Goal: Task Accomplishment & Management: Complete application form

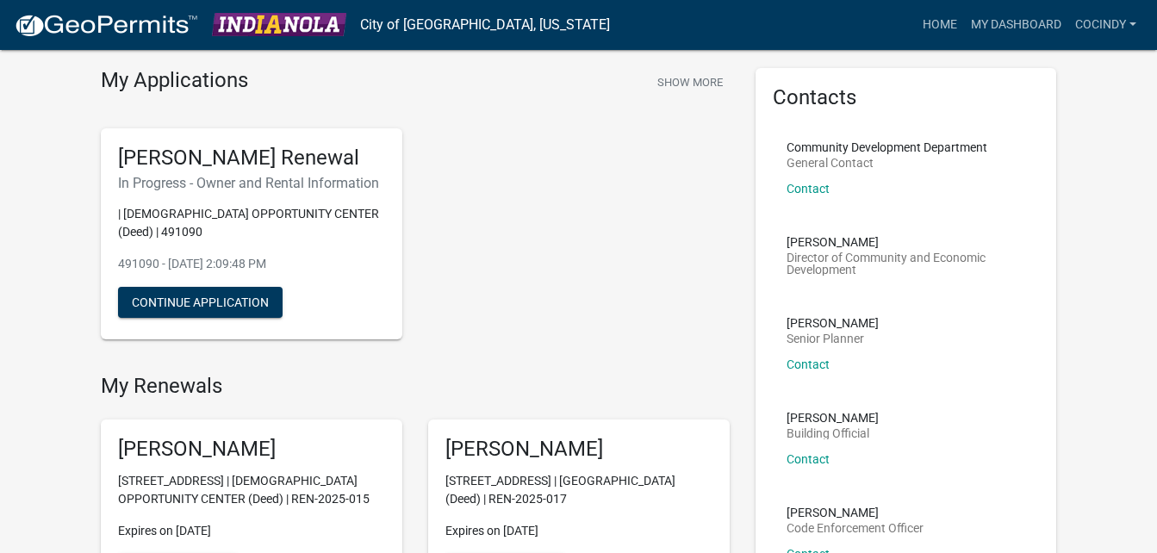
scroll to position [86, 0]
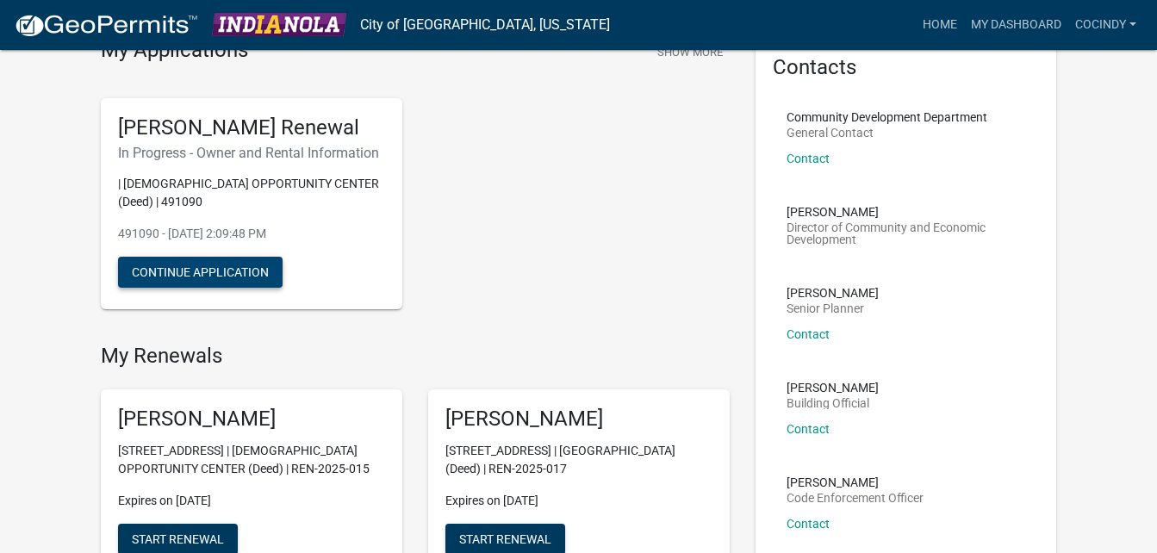
click at [199, 270] on button "Continue Application" at bounding box center [200, 272] width 165 height 31
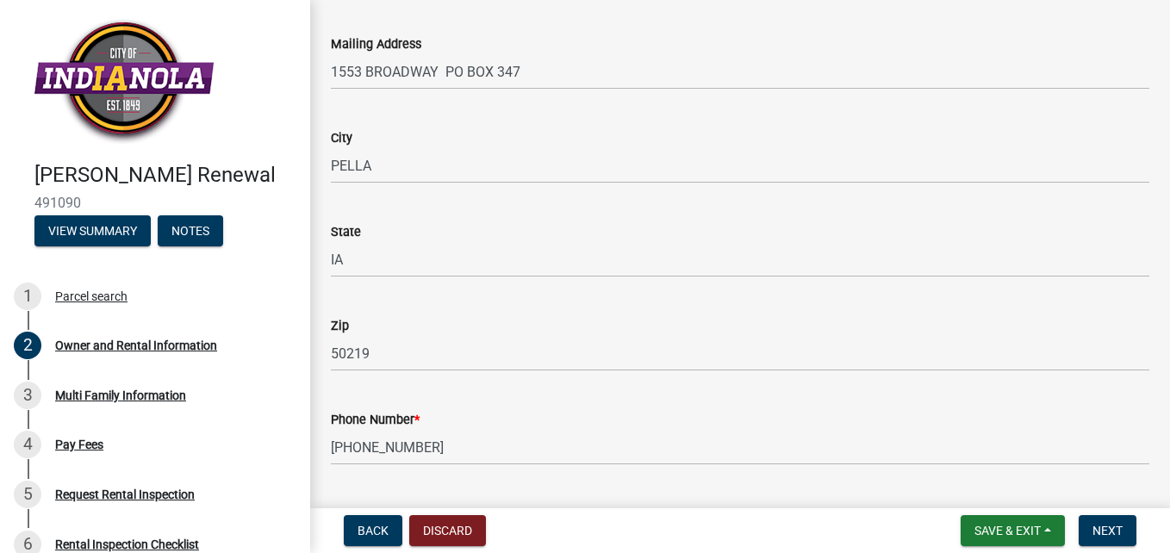
scroll to position [258, 0]
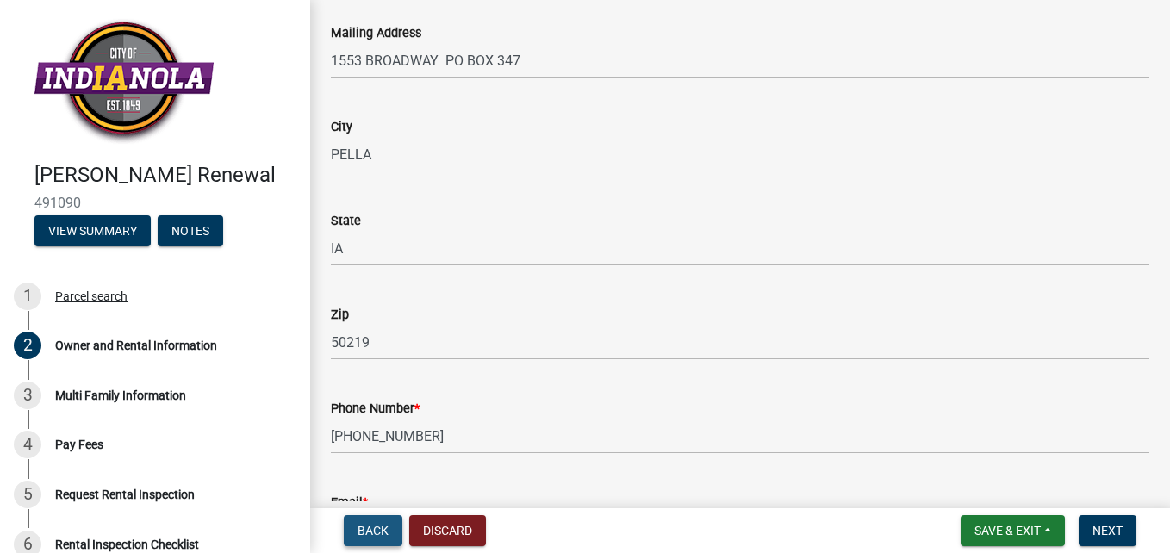
click at [371, 531] on span "Back" at bounding box center [372, 531] width 31 height 14
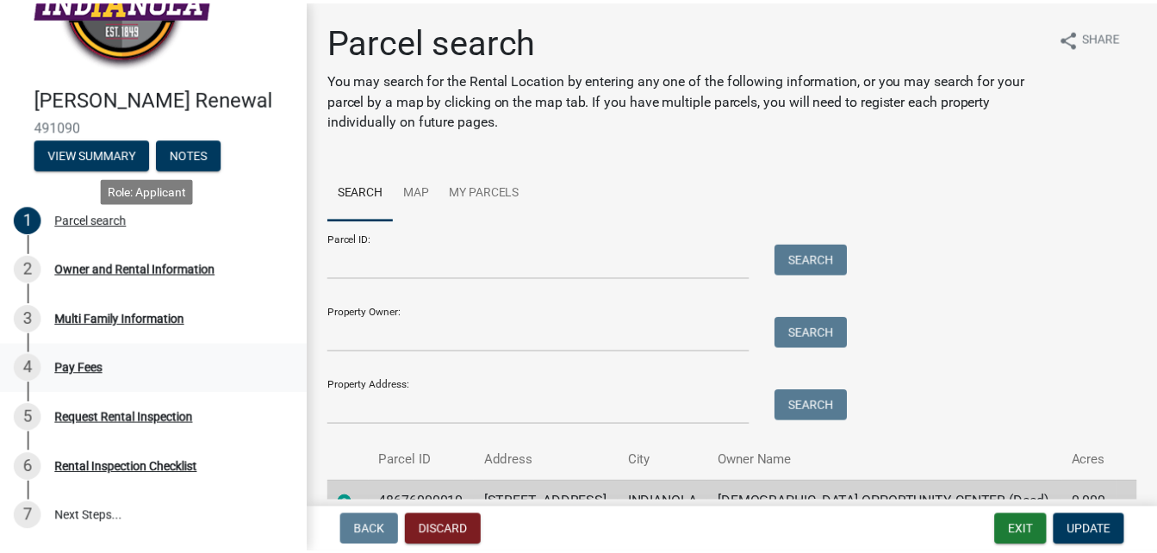
scroll to position [212, 0]
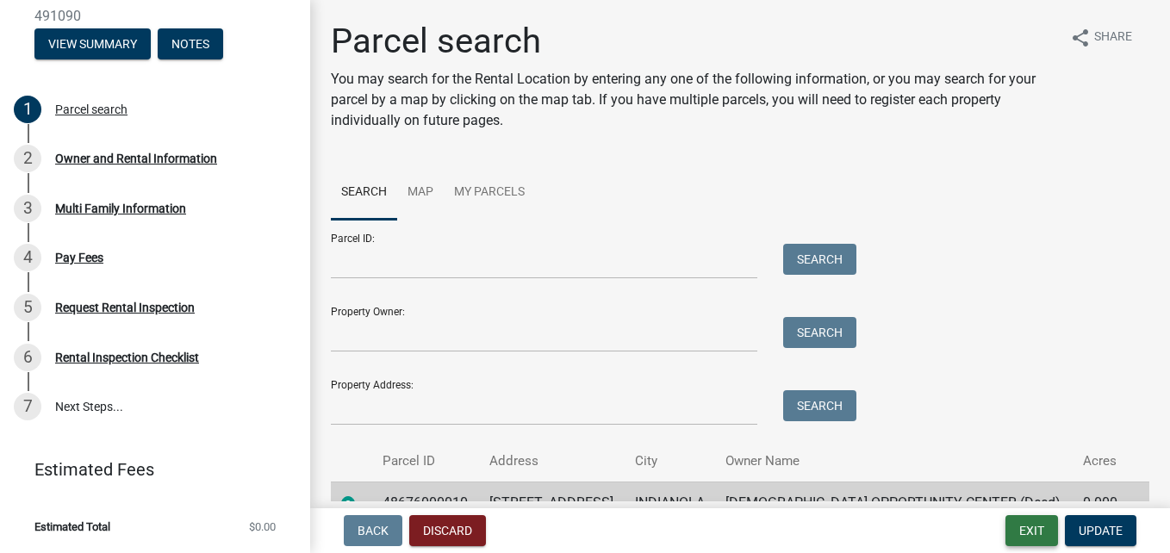
click at [1039, 531] on button "Exit" at bounding box center [1031, 530] width 53 height 31
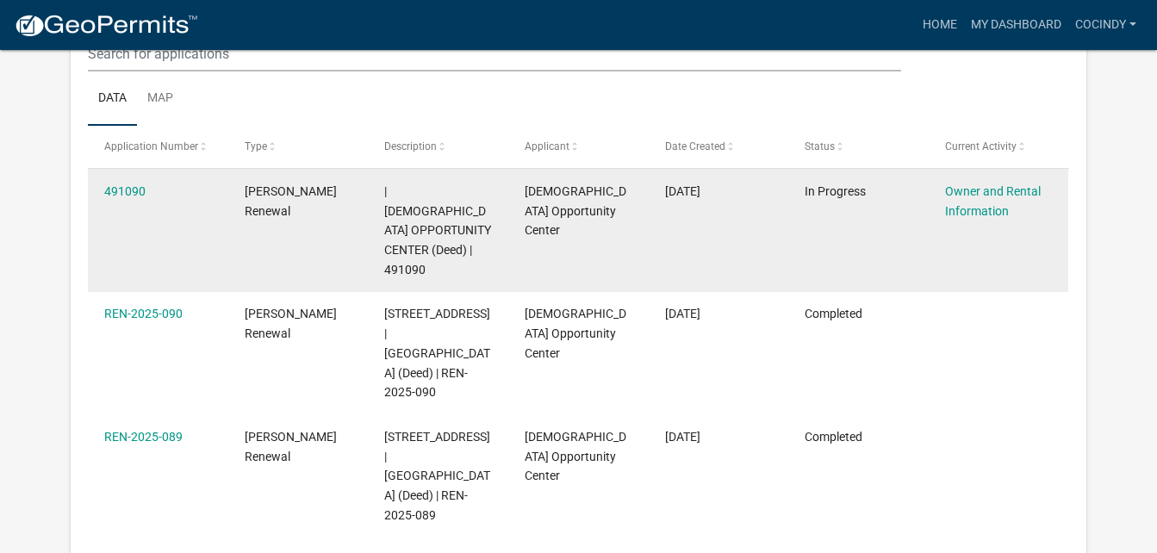
scroll to position [228, 0]
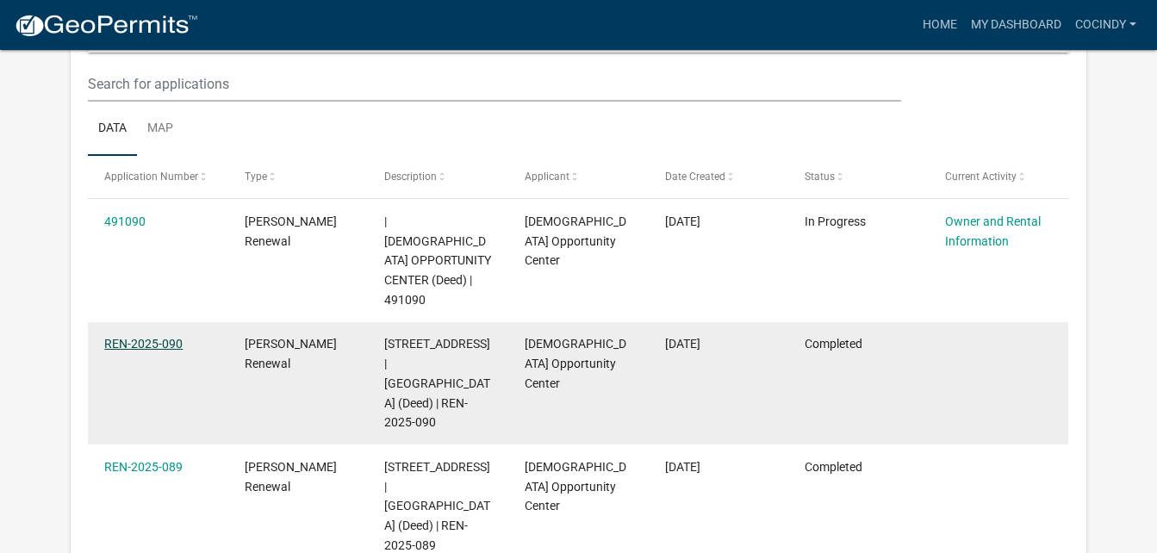
click at [144, 337] on link "REN-2025-090" at bounding box center [143, 344] width 78 height 14
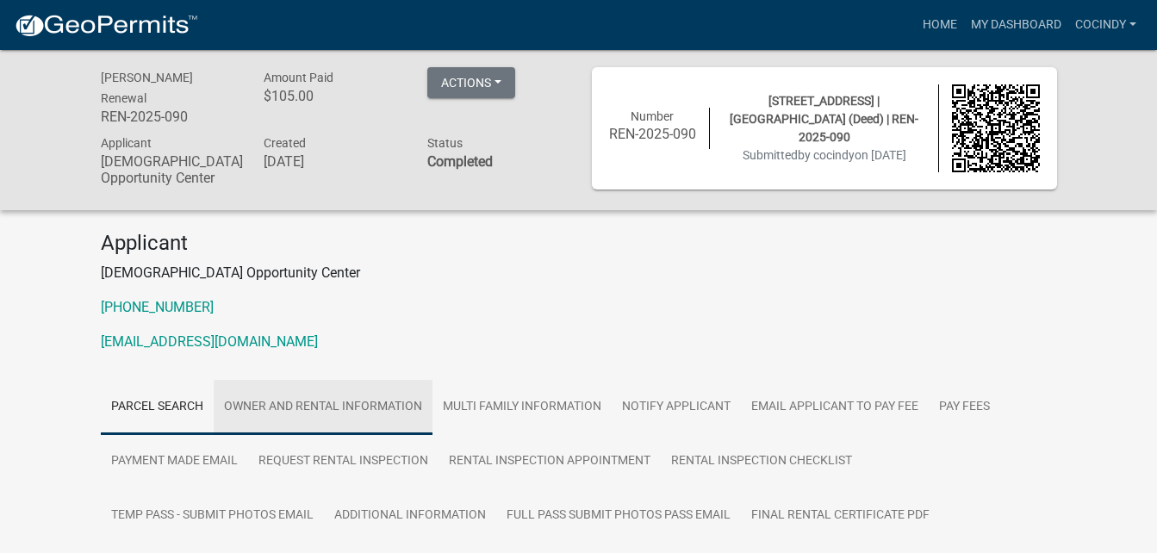
click at [326, 407] on link "Owner and Rental Information" at bounding box center [323, 407] width 219 height 55
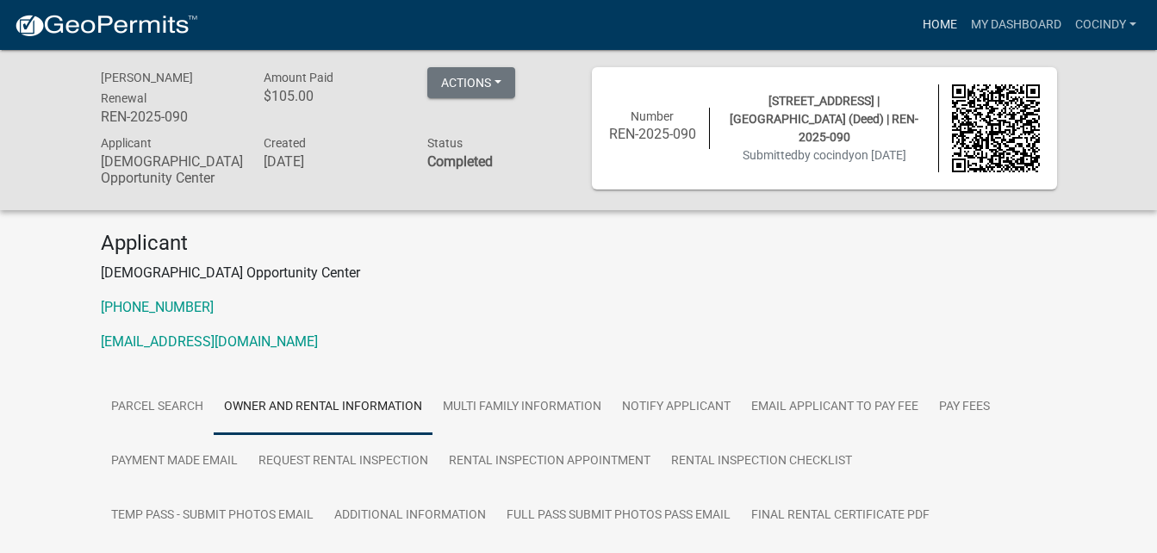
click at [942, 24] on link "Home" at bounding box center [940, 25] width 48 height 33
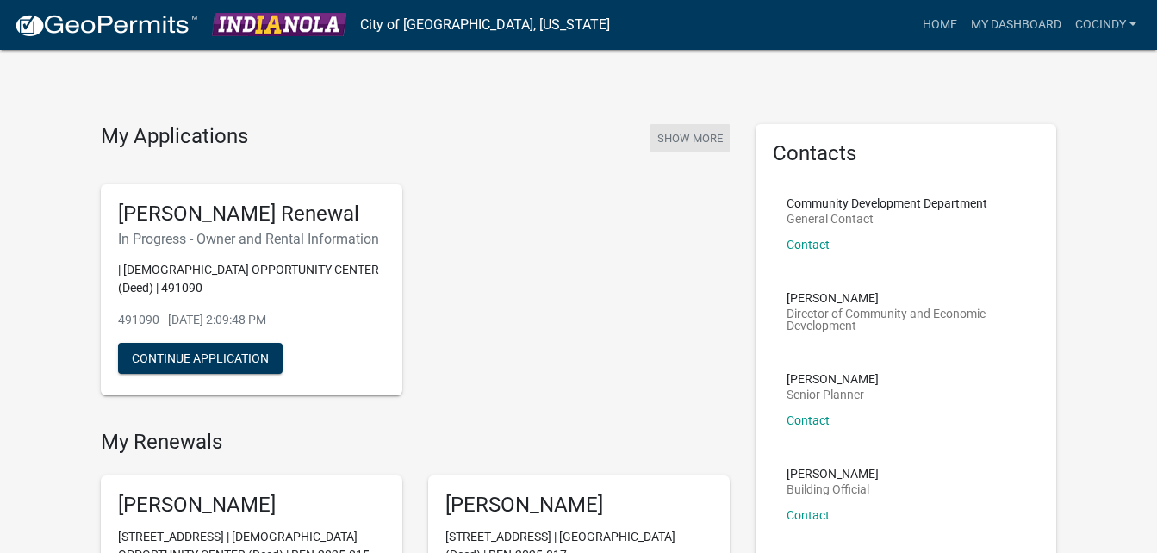
click at [697, 142] on button "Show More" at bounding box center [689, 138] width 79 height 28
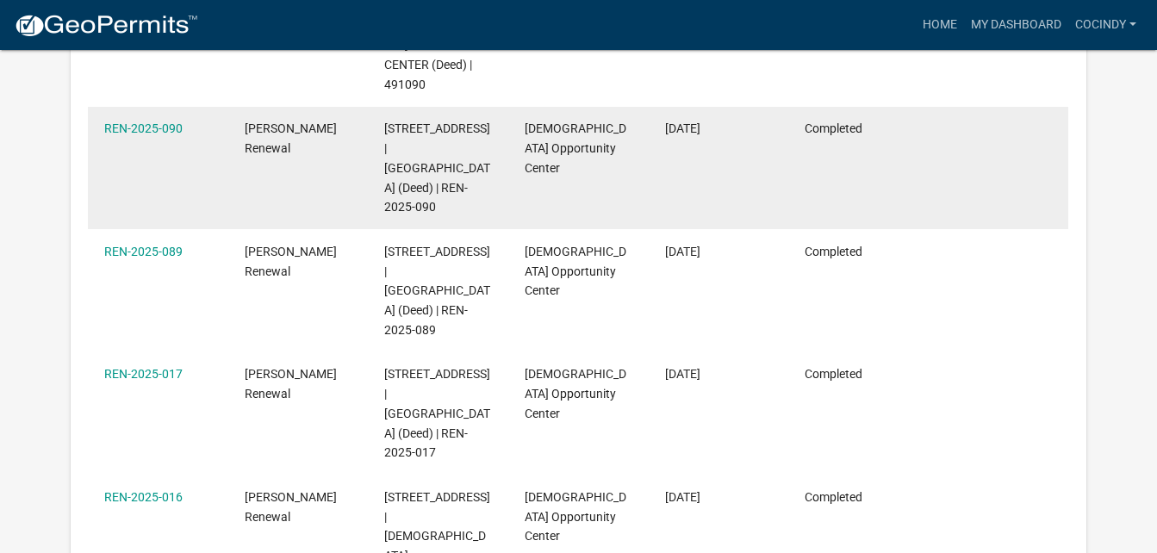
scroll to position [487, 0]
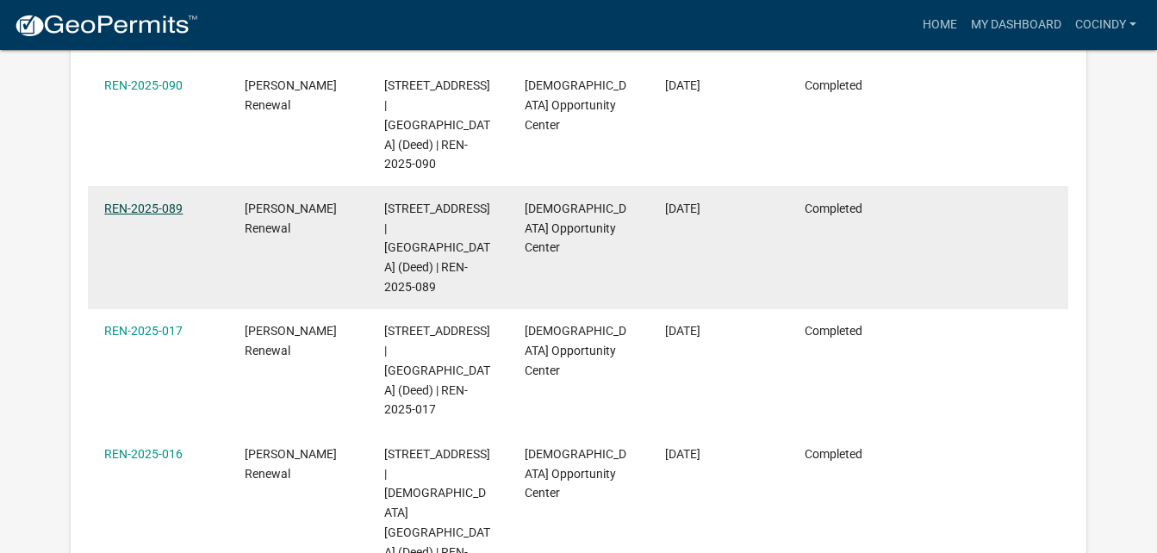
click at [139, 202] on link "REN-2025-089" at bounding box center [143, 209] width 78 height 14
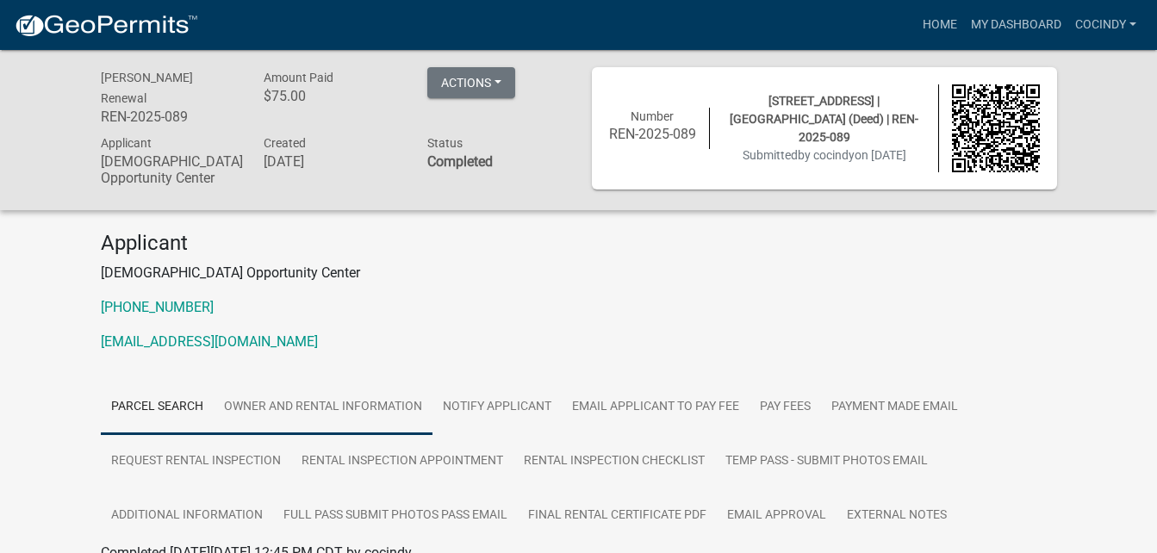
click at [357, 414] on link "Owner and Rental Information" at bounding box center [323, 407] width 219 height 55
click at [941, 26] on link "Home" at bounding box center [940, 25] width 48 height 33
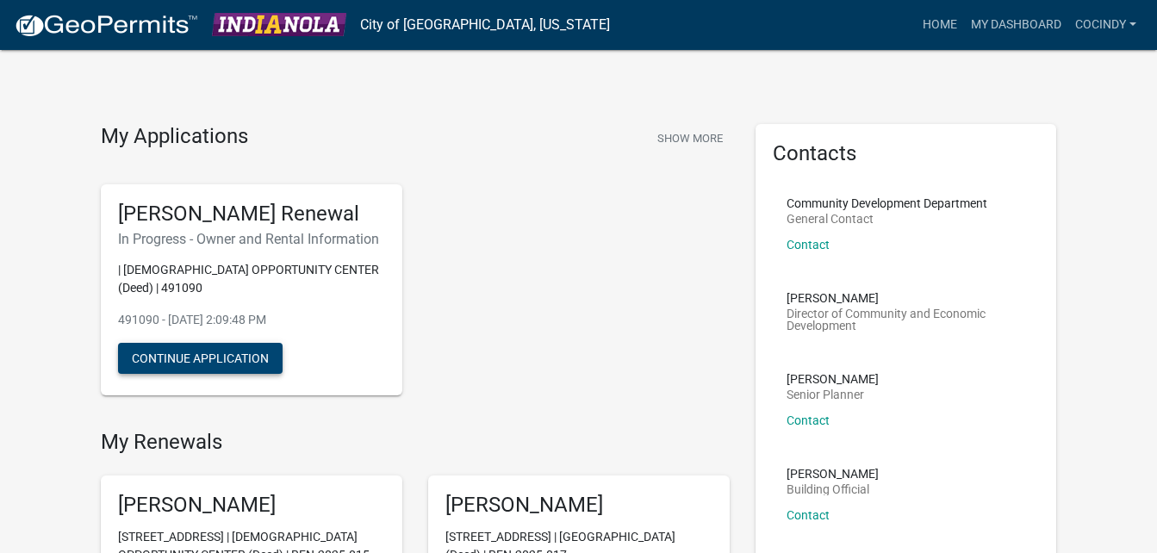
click at [215, 355] on button "Continue Application" at bounding box center [200, 358] width 165 height 31
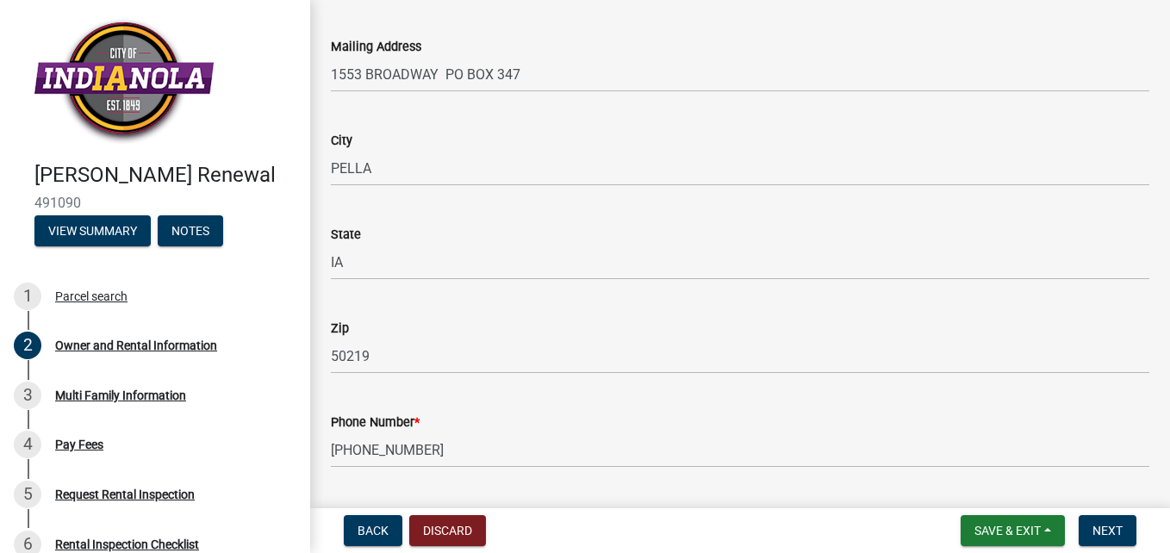
scroll to position [517, 0]
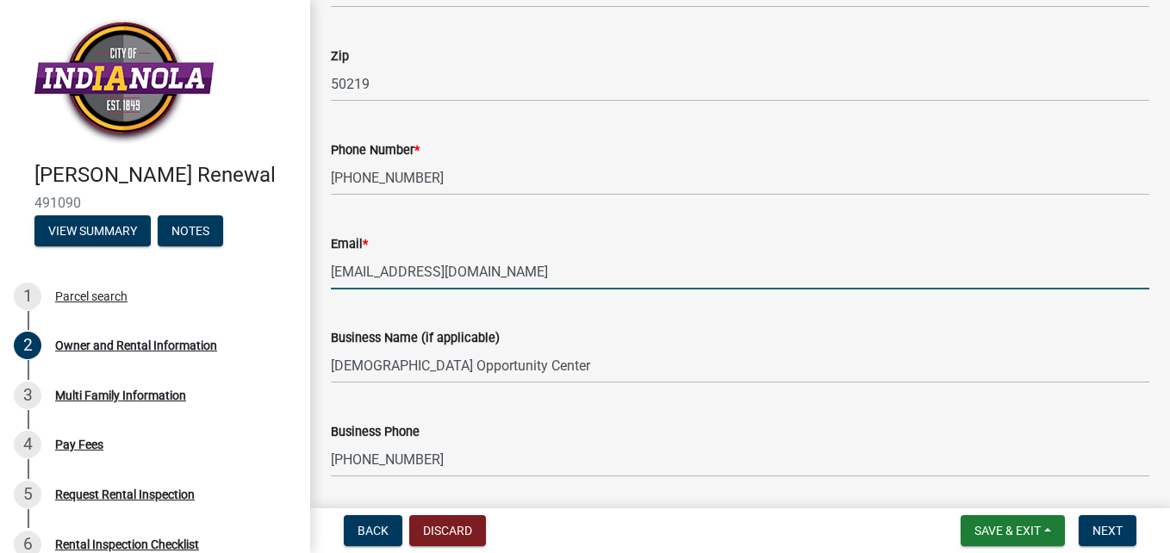
click at [370, 271] on input "jtukker@christianopportunity.org" at bounding box center [740, 271] width 818 height 35
type input "dkruempel@christianopportunity.org"
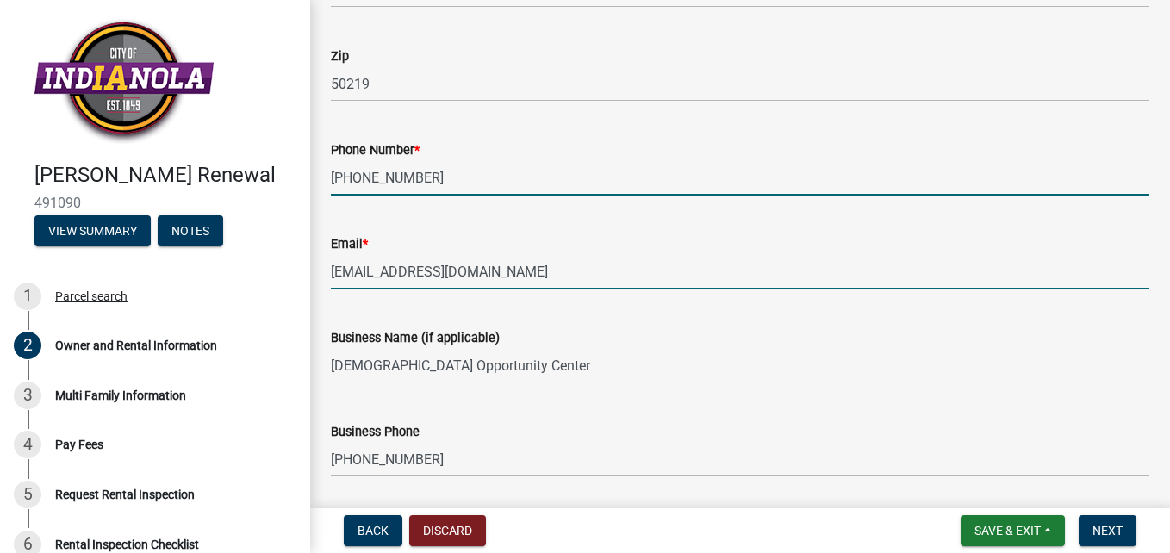
click at [651, 177] on input "515-961-3653" at bounding box center [740, 177] width 818 height 35
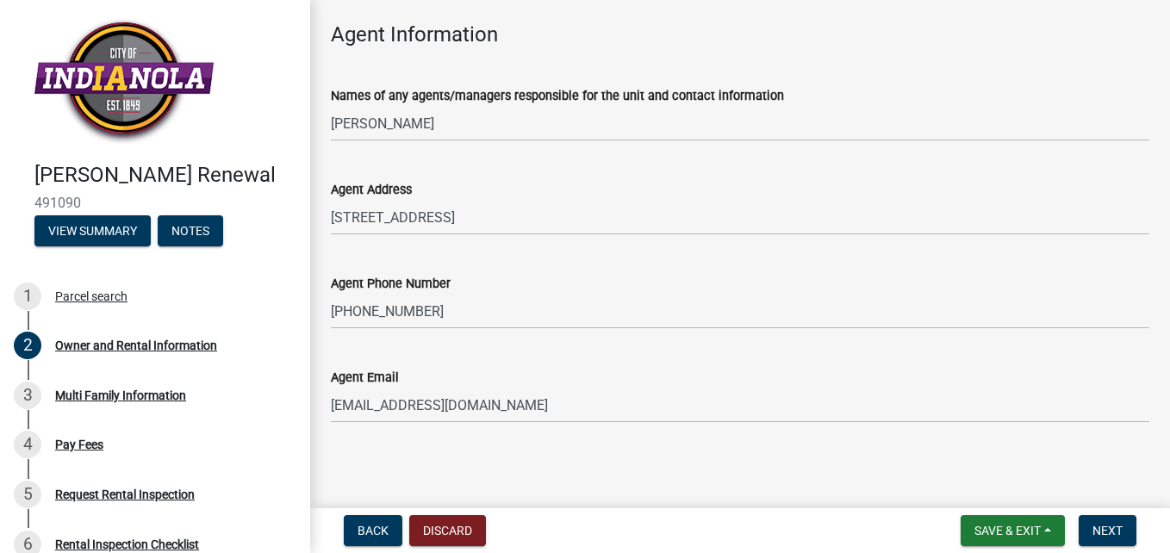
scroll to position [1963, 0]
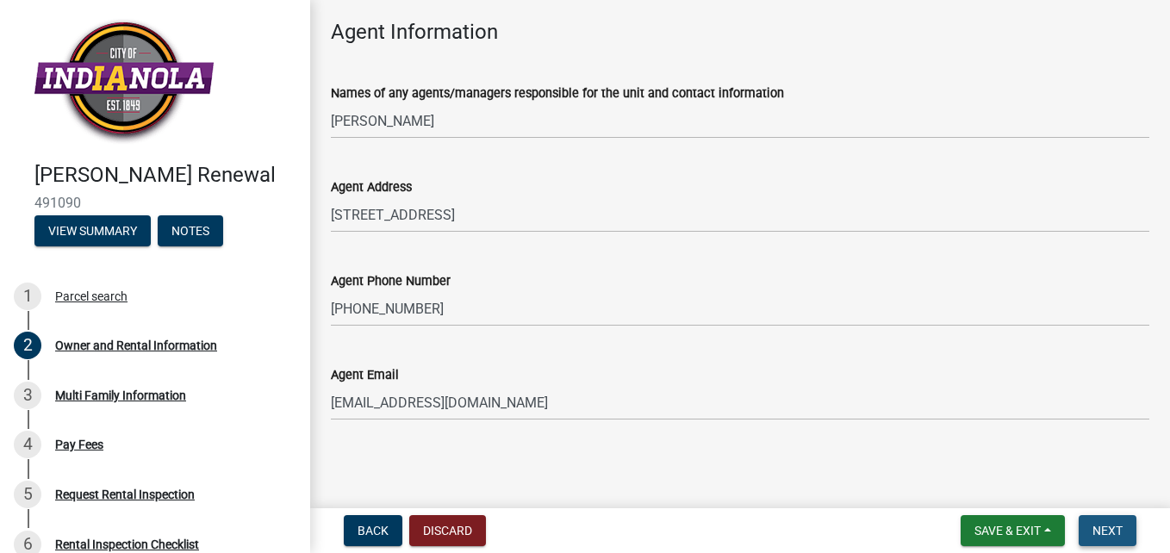
click at [1112, 528] on span "Next" at bounding box center [1107, 531] width 30 height 14
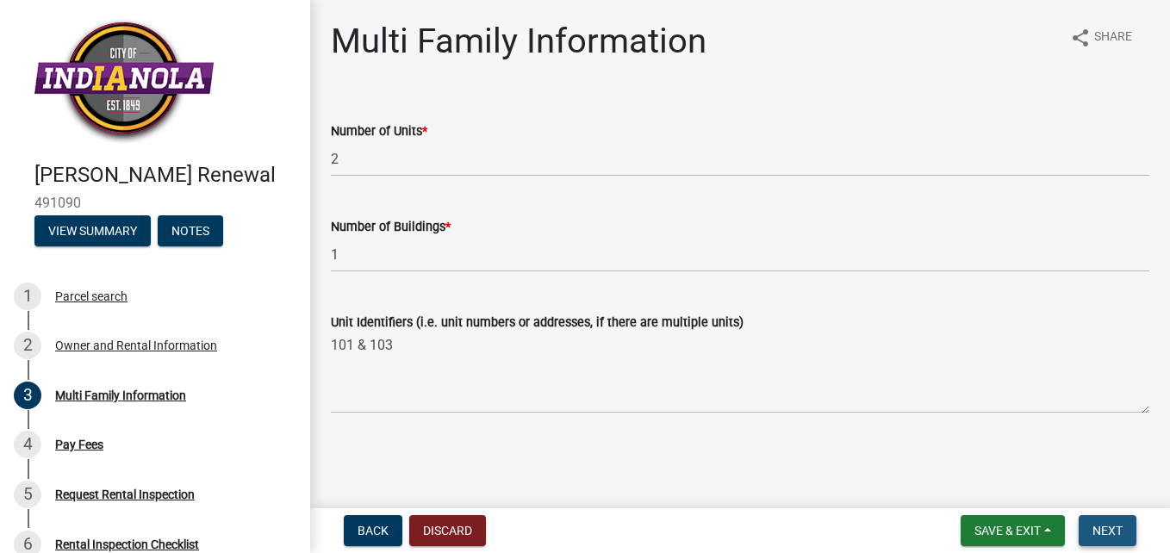
click at [1113, 529] on span "Next" at bounding box center [1107, 531] width 30 height 14
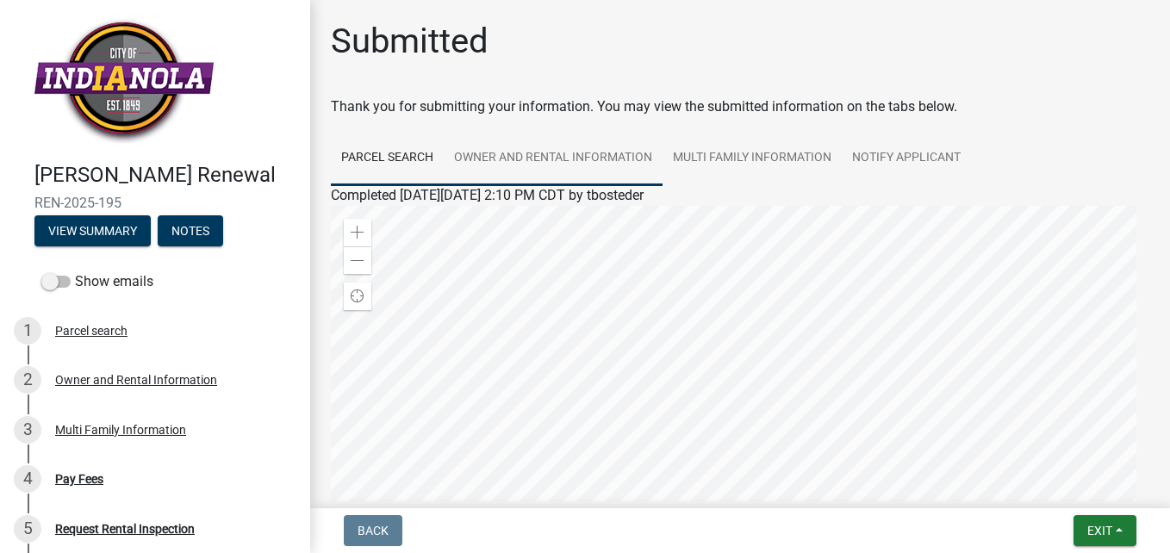
click at [569, 158] on link "Owner and Rental Information" at bounding box center [553, 158] width 219 height 55
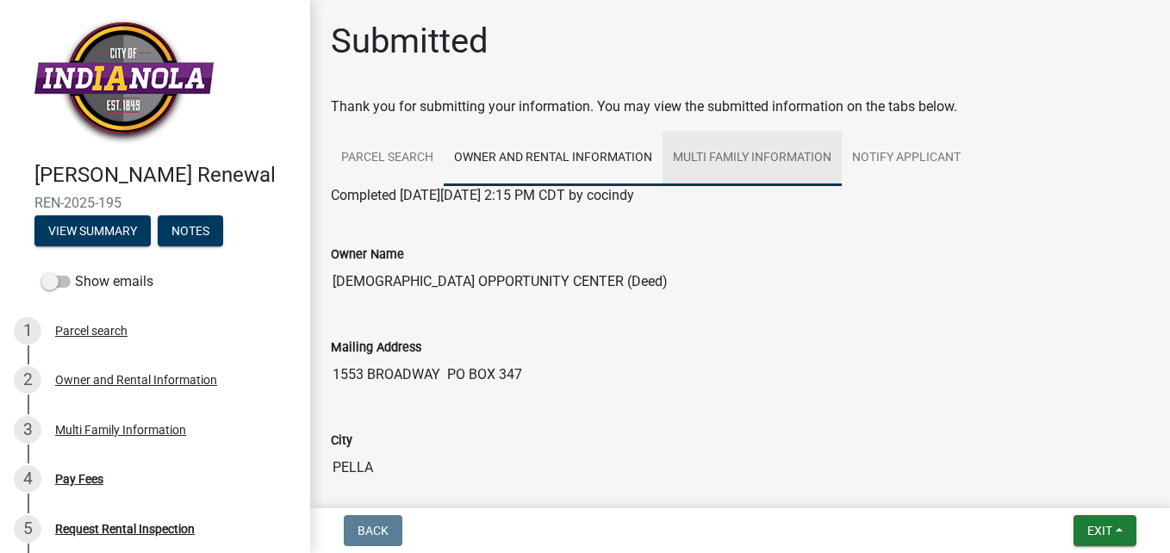
click at [767, 160] on link "Multi Family Information" at bounding box center [751, 158] width 179 height 55
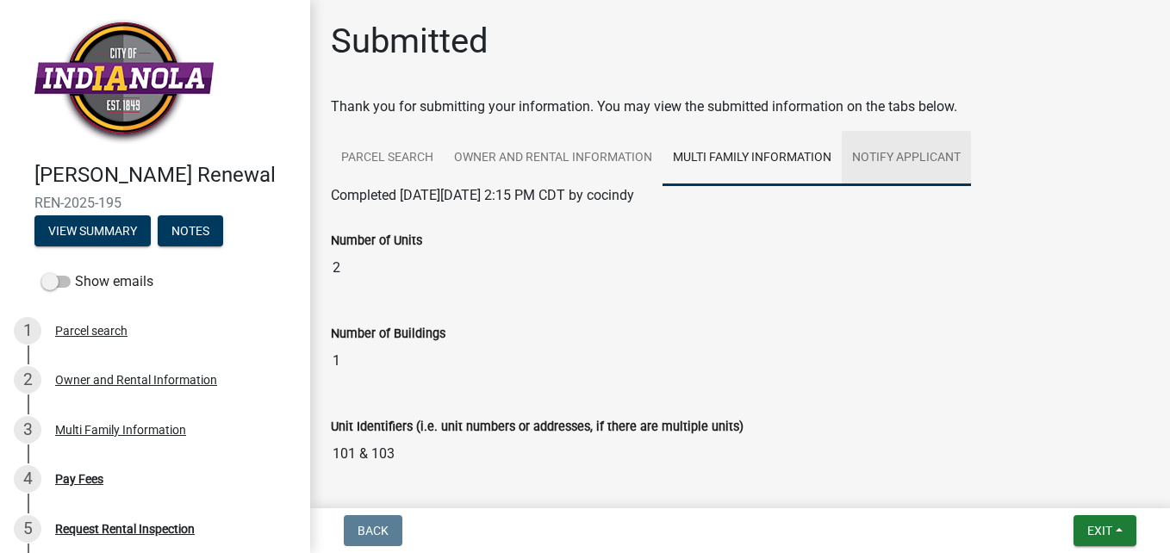
click at [917, 163] on link "Notify Applicant" at bounding box center [906, 158] width 129 height 55
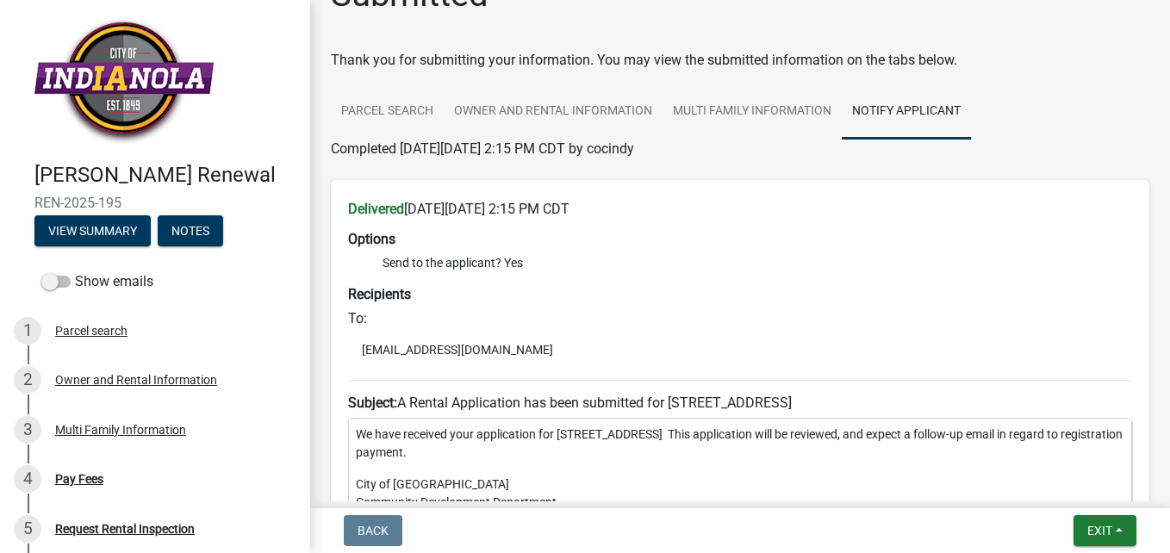
scroll to position [172, 0]
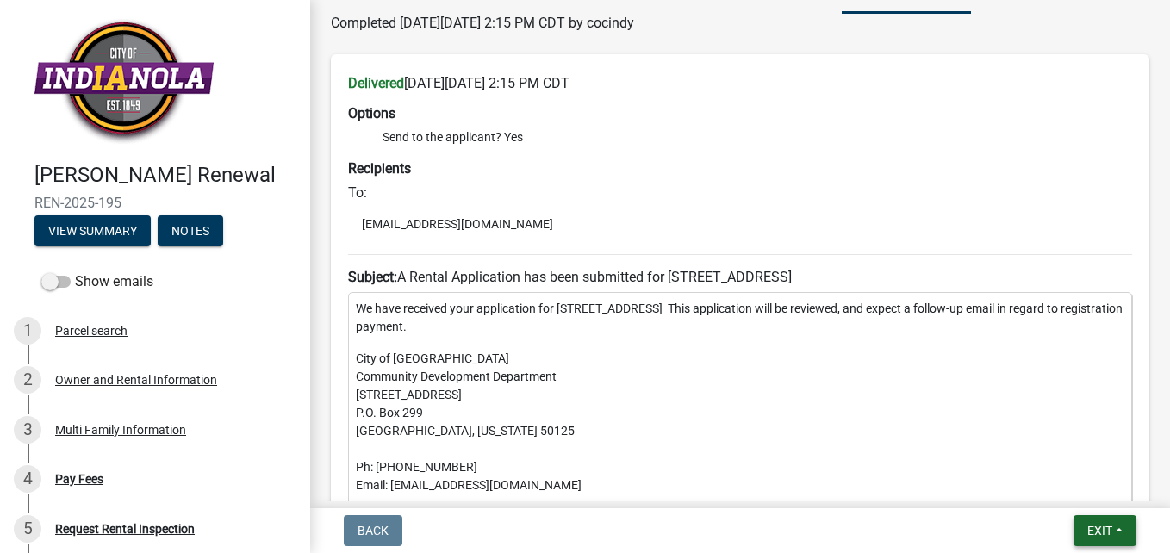
click at [1103, 529] on span "Exit" at bounding box center [1099, 531] width 25 height 14
click at [1048, 481] on button "Save & Exit" at bounding box center [1067, 485] width 138 height 41
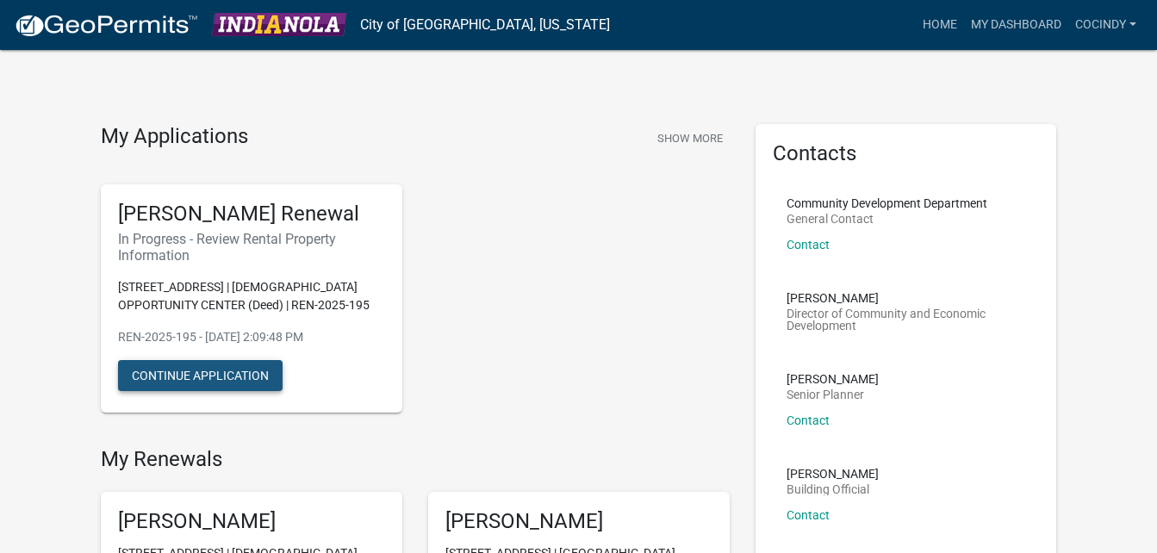
click at [183, 374] on button "Continue Application" at bounding box center [200, 375] width 165 height 31
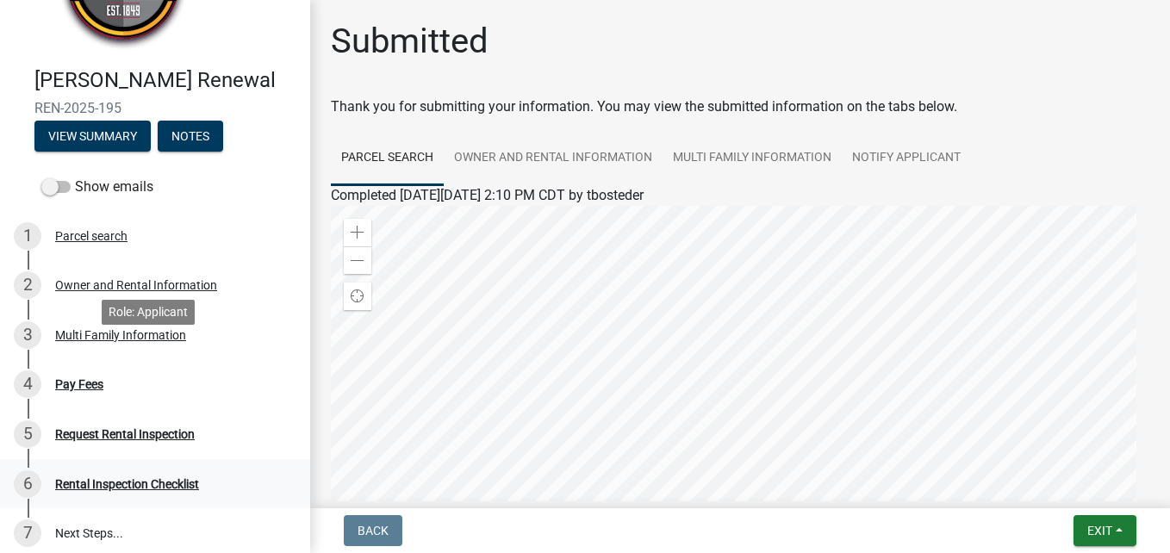
scroll to position [246, 0]
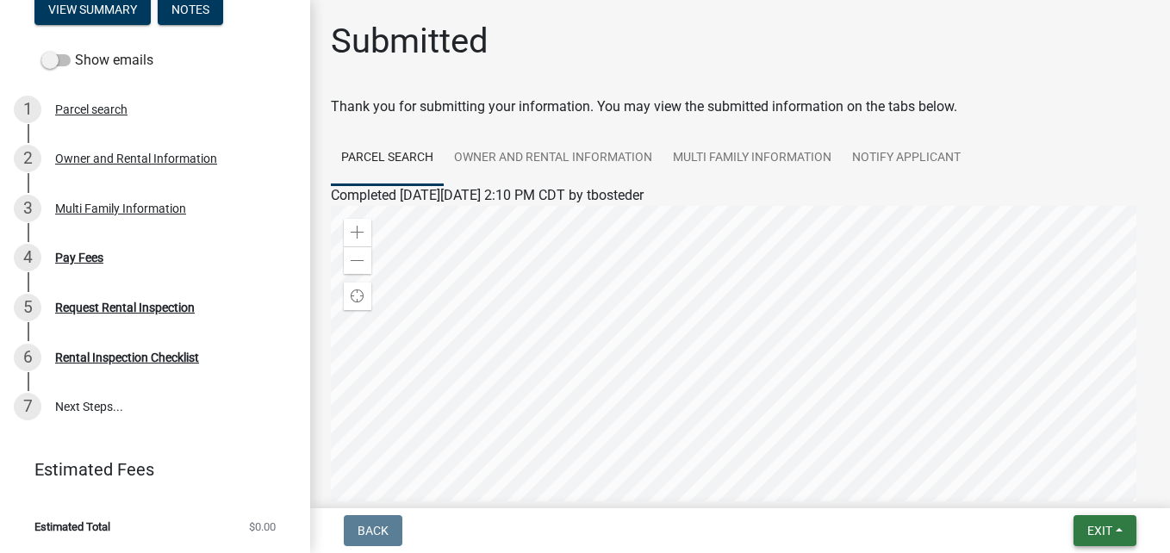
click at [1115, 528] on button "Exit" at bounding box center [1104, 530] width 63 height 31
click at [1063, 483] on button "Save & Exit" at bounding box center [1067, 485] width 138 height 41
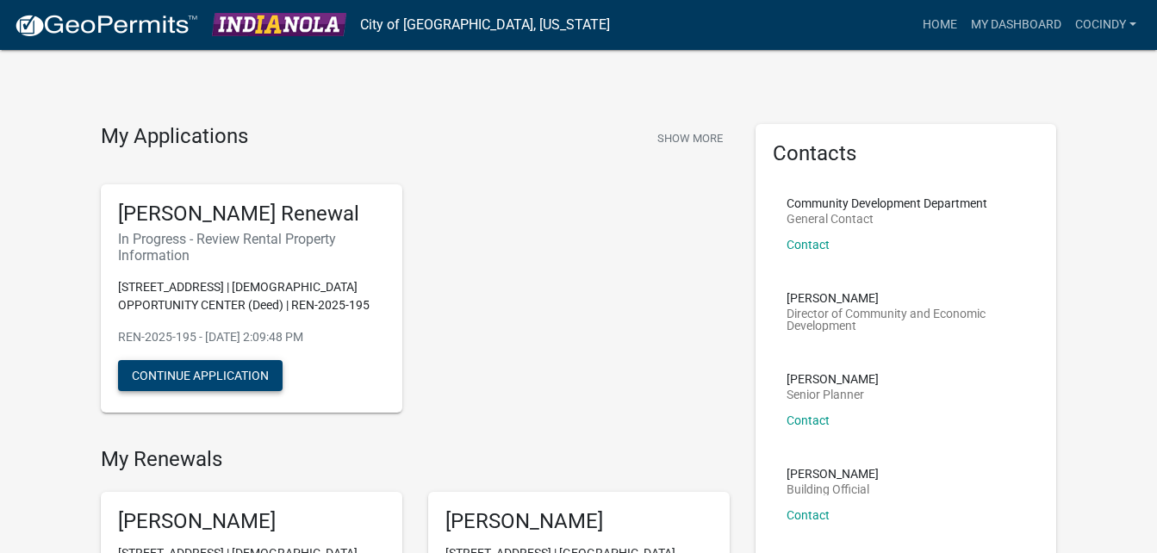
click at [208, 367] on button "Continue Application" at bounding box center [200, 375] width 165 height 31
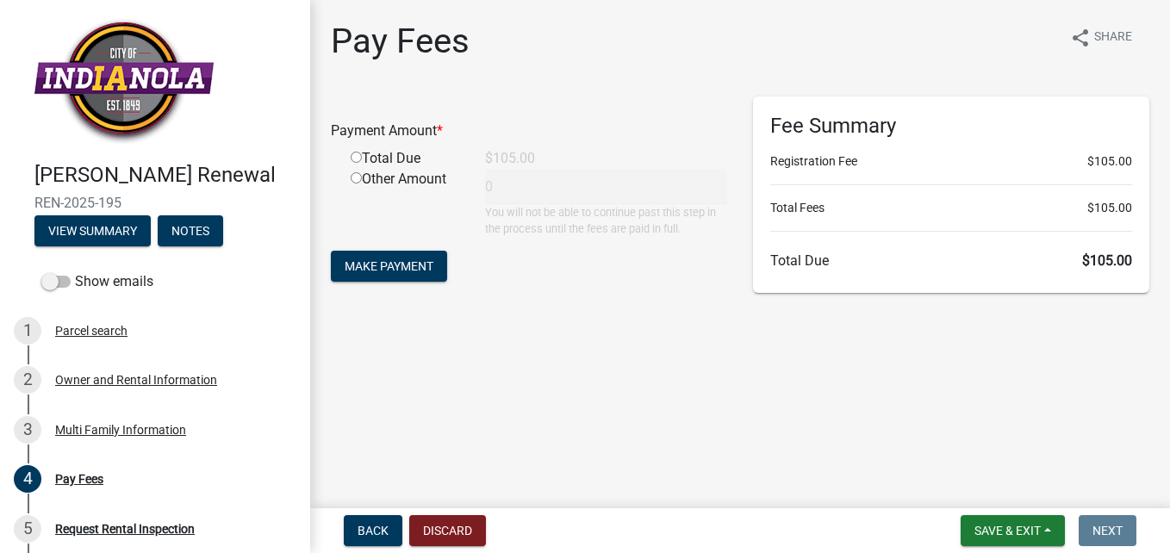
click at [356, 156] on input "radio" at bounding box center [356, 157] width 11 height 11
radio input "true"
type input "105"
click at [401, 261] on span "Make Payment" at bounding box center [389, 266] width 89 height 14
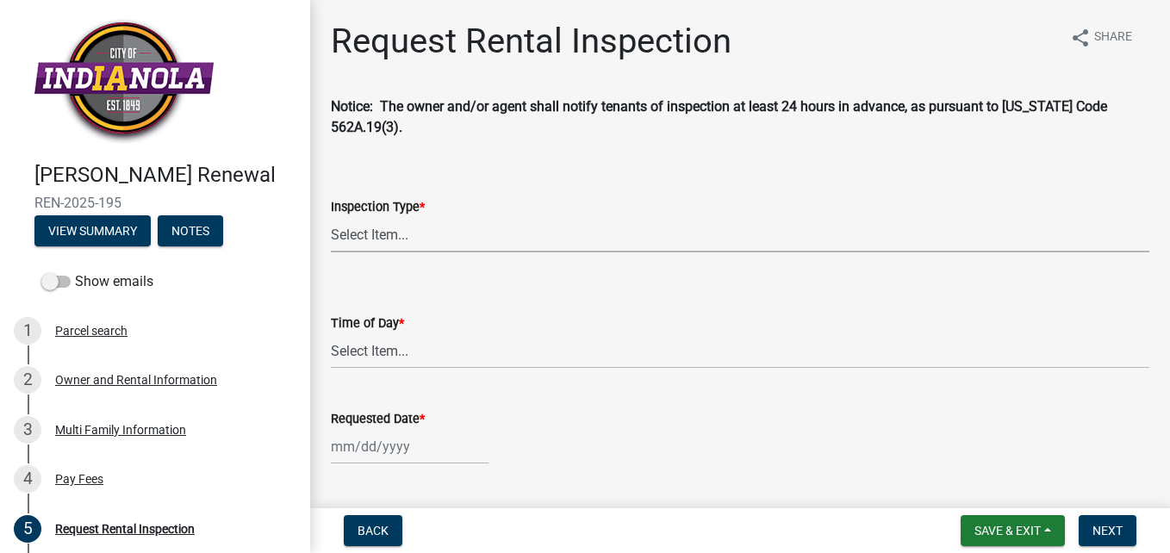
click at [363, 242] on select "Select Item... Rental Inspection" at bounding box center [740, 234] width 818 height 35
click at [331, 217] on select "Select Item... Rental Inspection" at bounding box center [740, 234] width 818 height 35
select select "b959d790-e5ea-4503-81e8-7f17c022e9fc"
click at [376, 352] on select "Select Item... AM PM" at bounding box center [740, 350] width 818 height 35
click at [331, 333] on select "Select Item... AM PM" at bounding box center [740, 350] width 818 height 35
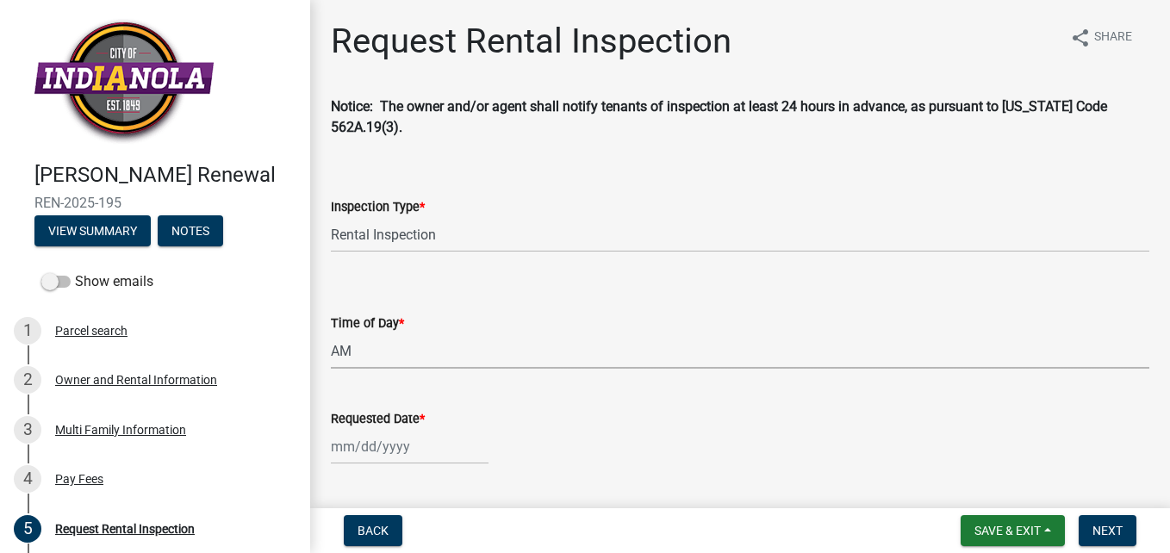
select select "843ebab2-59e7-4208-955a-d78dd632208f"
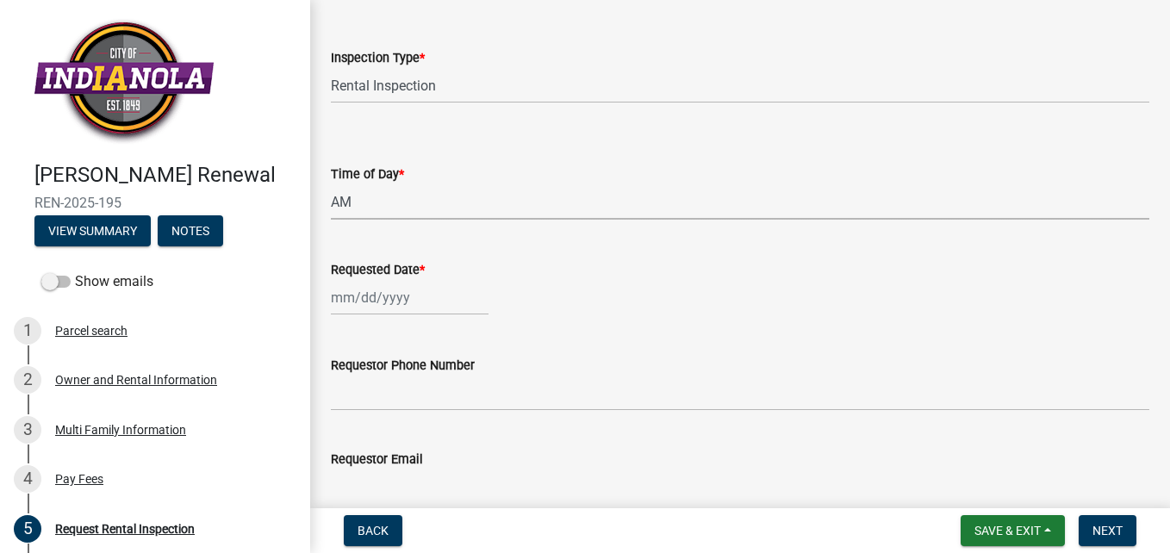
scroll to position [172, 0]
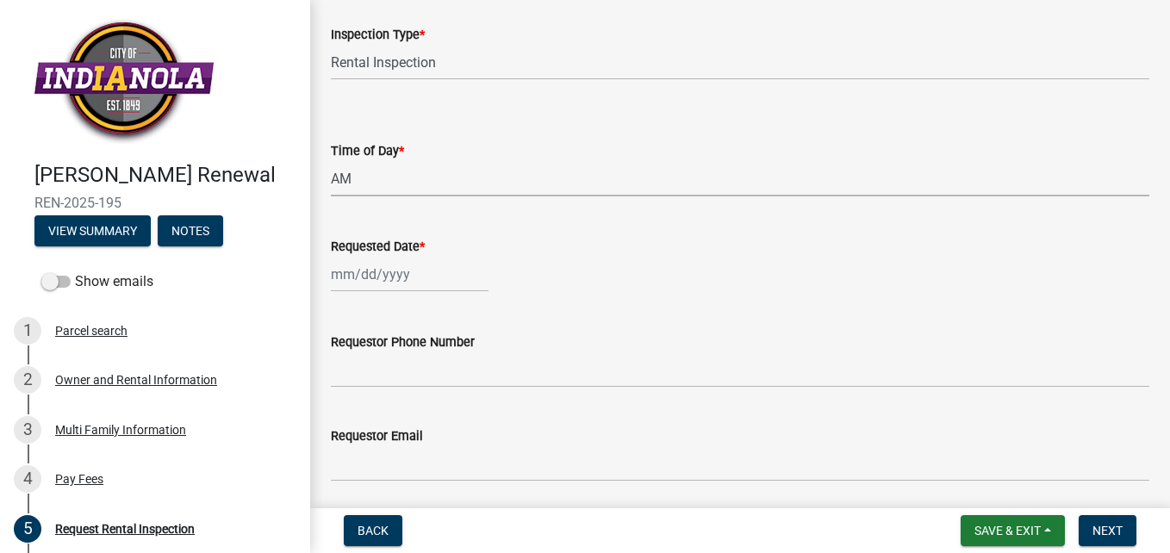
click at [372, 276] on div at bounding box center [410, 274] width 158 height 35
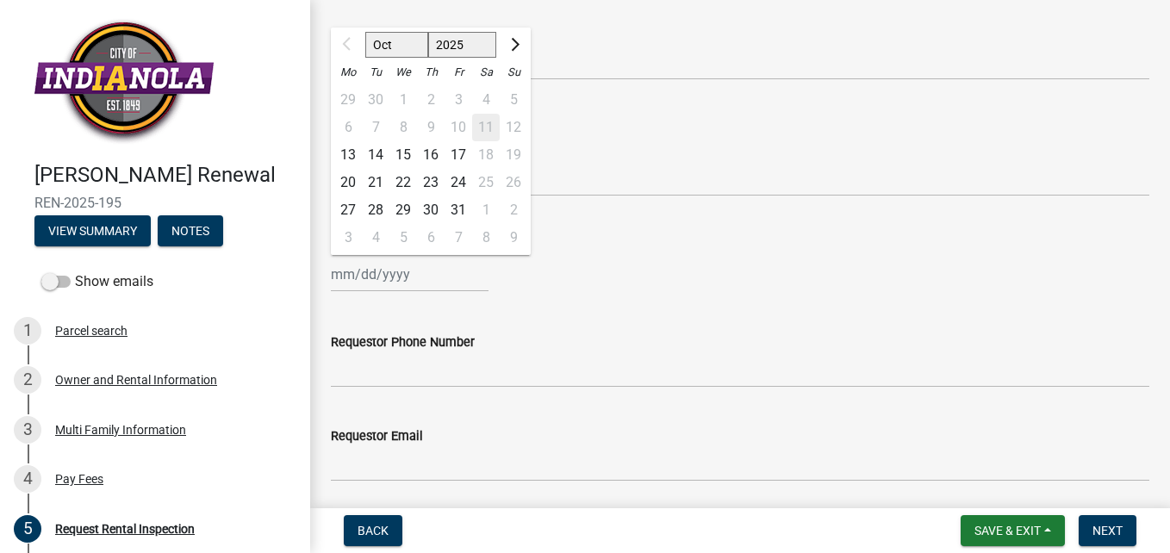
click at [428, 151] on div "16" at bounding box center [431, 155] width 28 height 28
type input "10/16/2025"
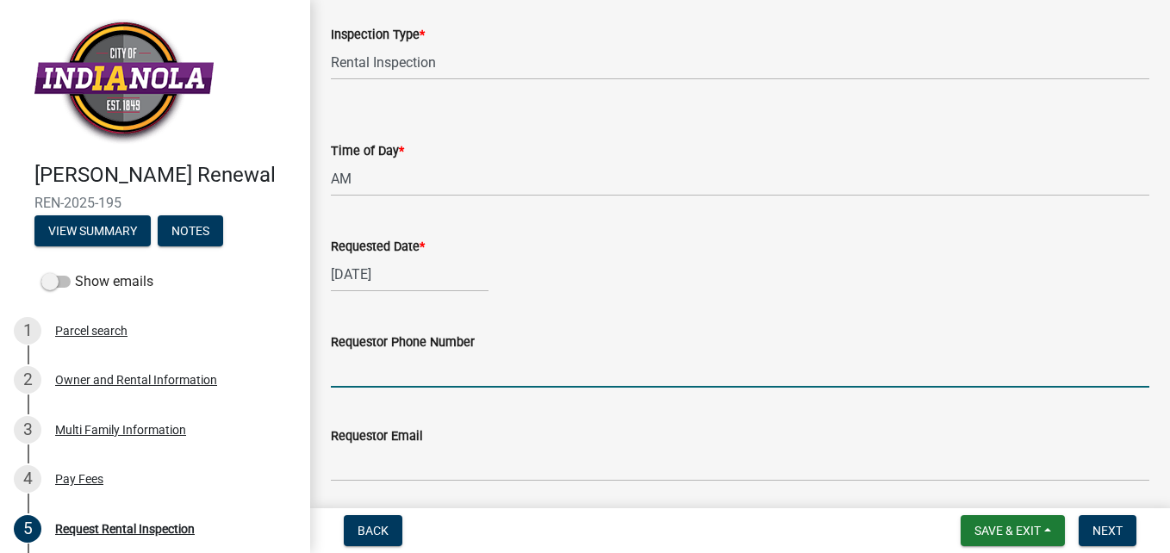
click at [393, 376] on input "Requestor Phone Number" at bounding box center [740, 369] width 818 height 35
type input "605-759-7410"
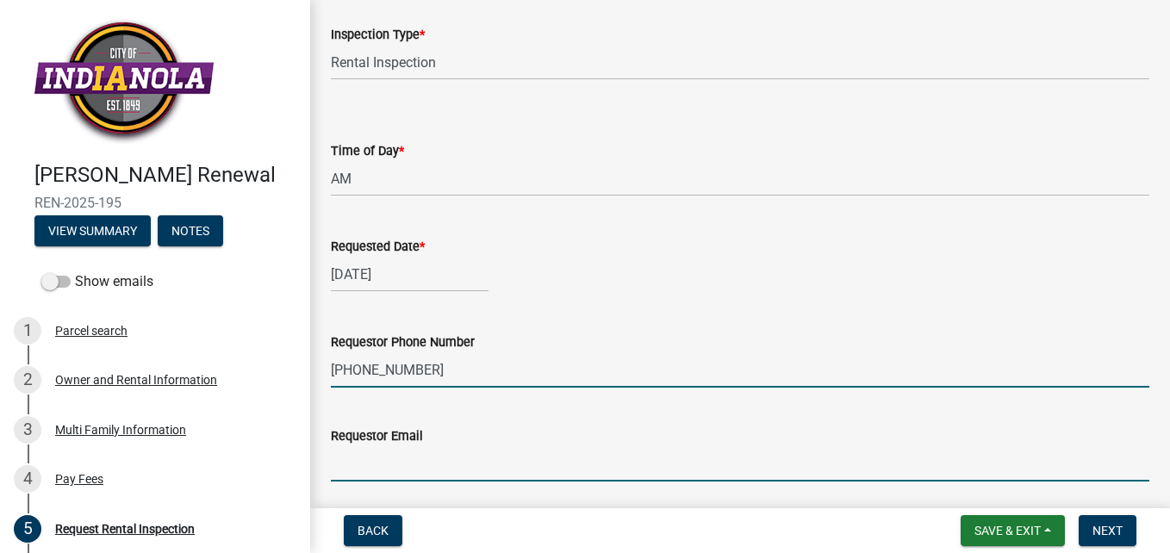
click at [410, 472] on input "Requestor Email" at bounding box center [740, 463] width 818 height 35
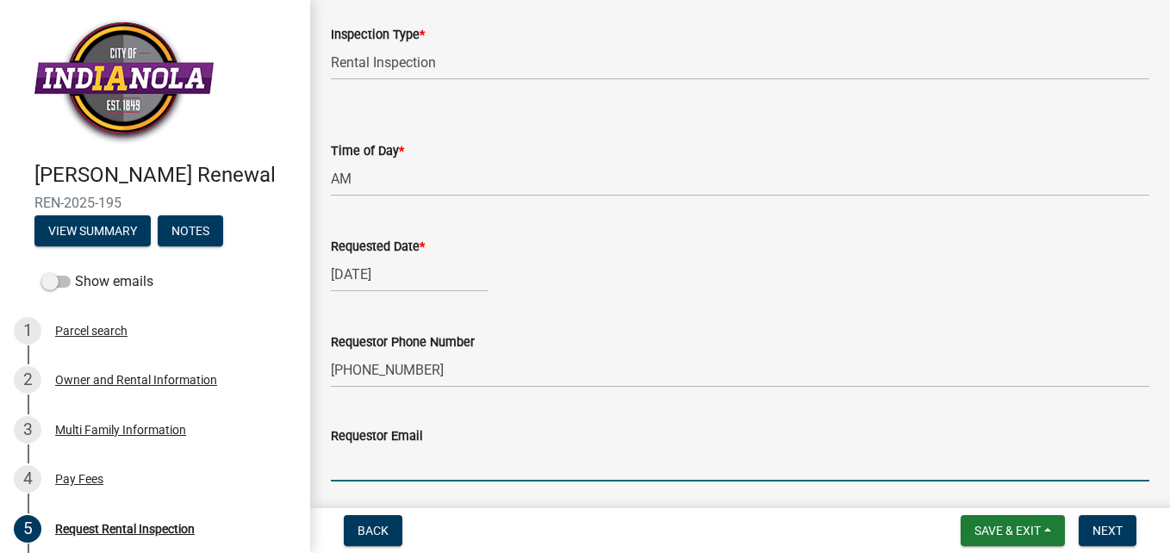
type input "dkruempel@christianopportunity.org"
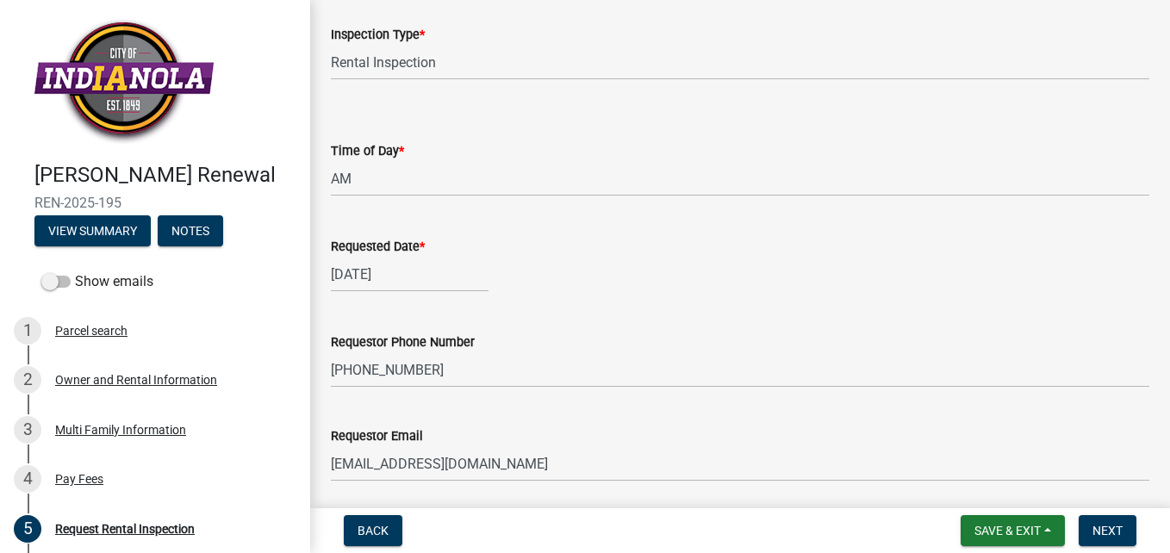
click at [626, 412] on div "Requestor Email dkruempel@christianopportunity.org" at bounding box center [740, 441] width 818 height 80
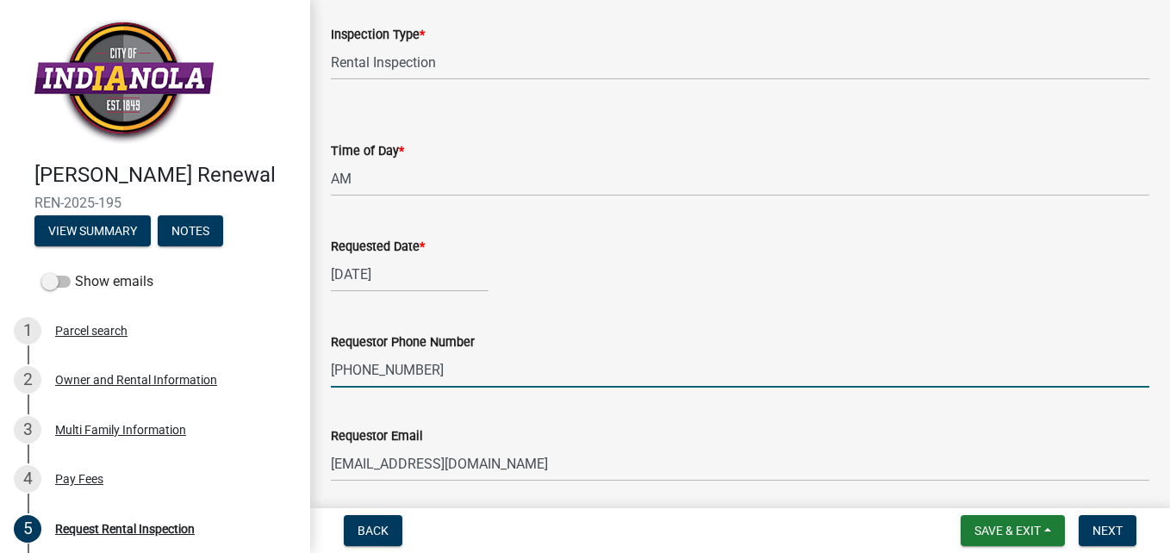
drag, startPoint x: 439, startPoint y: 370, endPoint x: 318, endPoint y: 372, distance: 121.5
click at [318, 372] on div "Requestor Phone Number 605-759-7410" at bounding box center [740, 347] width 844 height 80
type input "641-628-8087 ext 1137"
click at [632, 395] on wm-data-entity-input "Requestor Phone Number 641-628-8087 ext 1137" at bounding box center [740, 354] width 818 height 94
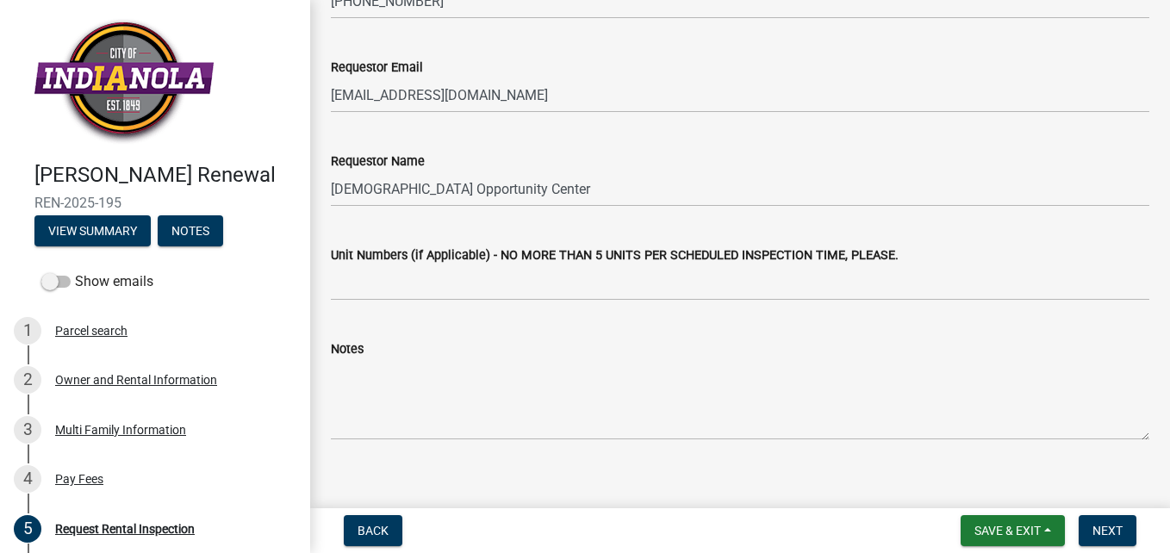
scroll to position [561, 0]
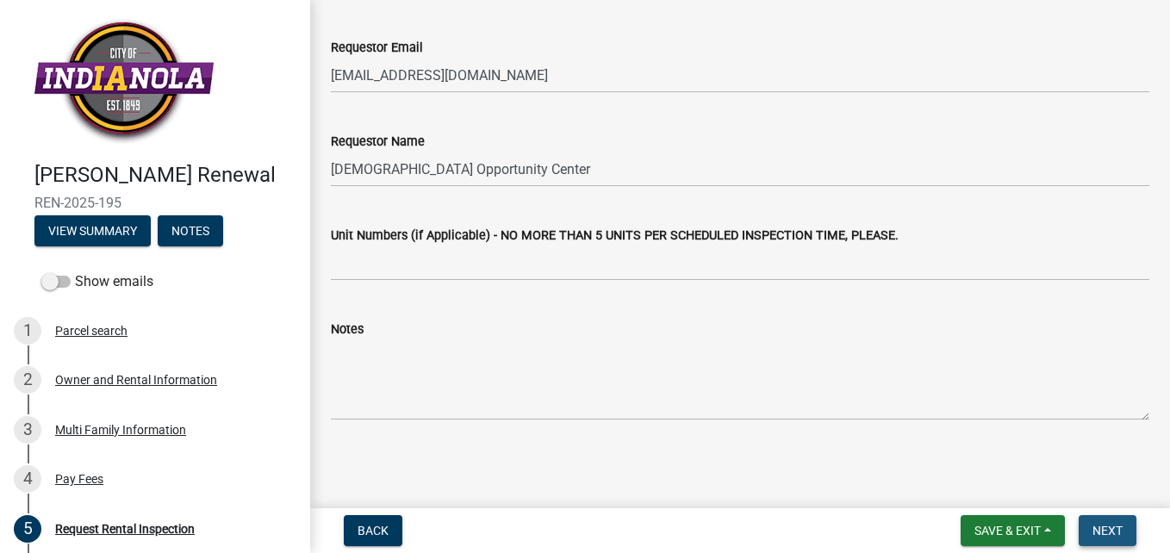
click at [1113, 529] on span "Next" at bounding box center [1107, 531] width 30 height 14
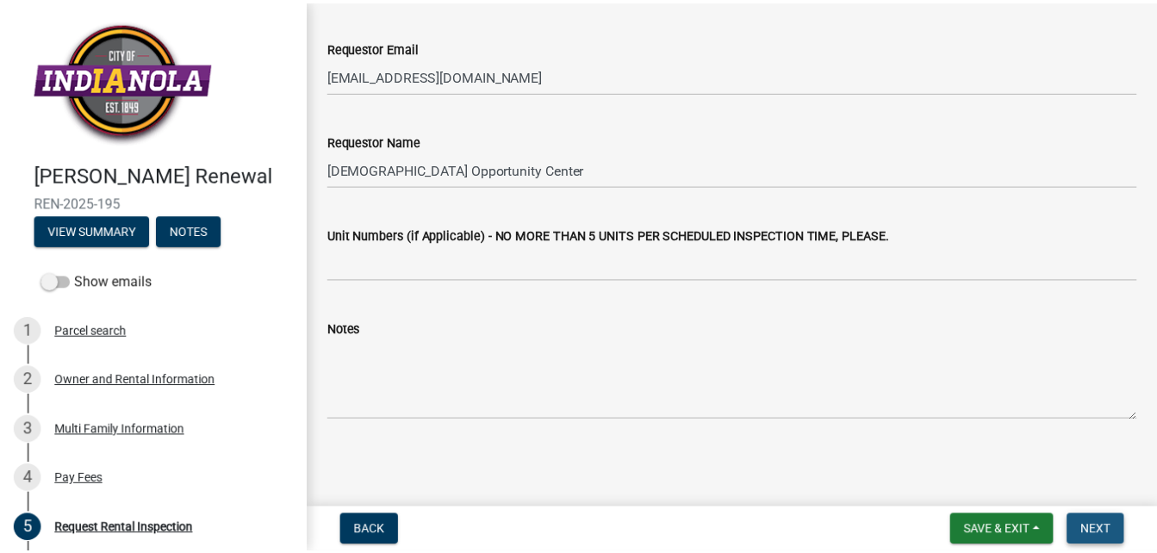
scroll to position [0, 0]
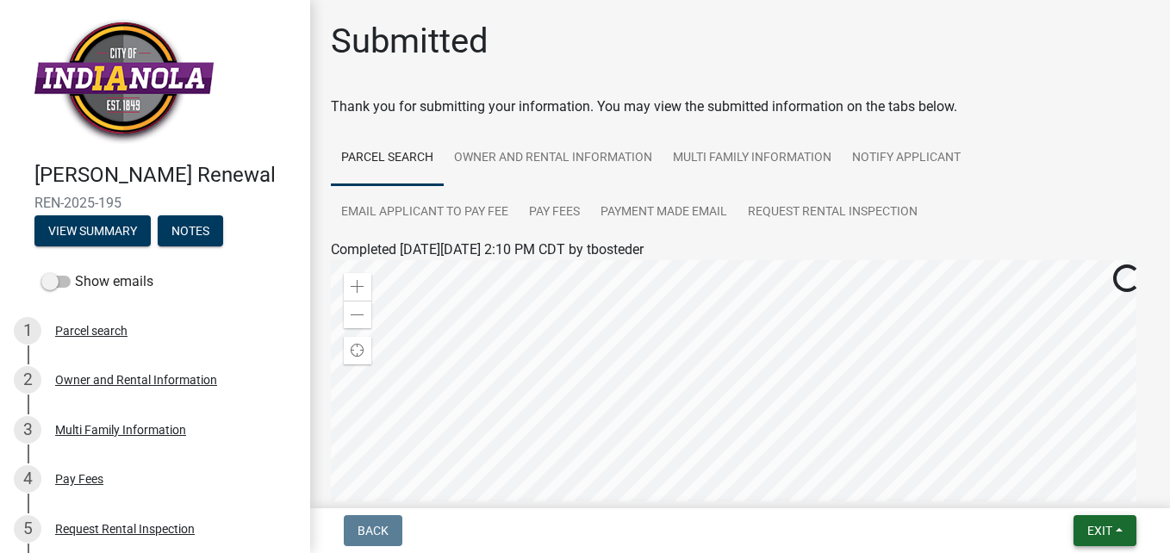
click at [1096, 531] on span "Exit" at bounding box center [1099, 531] width 25 height 14
click at [1067, 481] on button "Save & Exit" at bounding box center [1067, 485] width 138 height 41
